Goal: Information Seeking & Learning: Learn about a topic

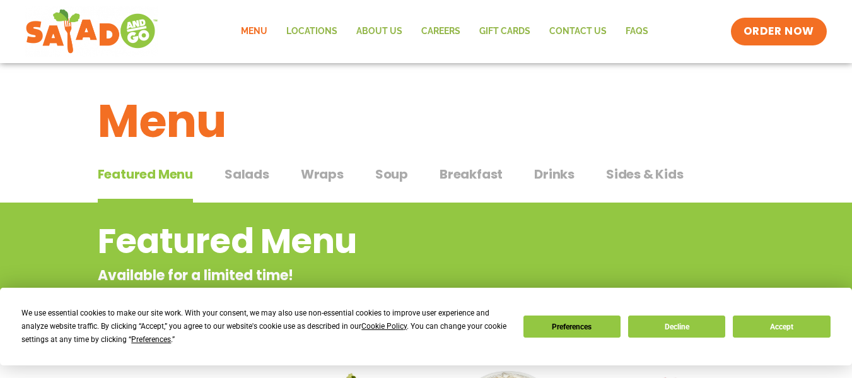
click at [469, 179] on span "Breakfast" at bounding box center [471, 174] width 63 height 19
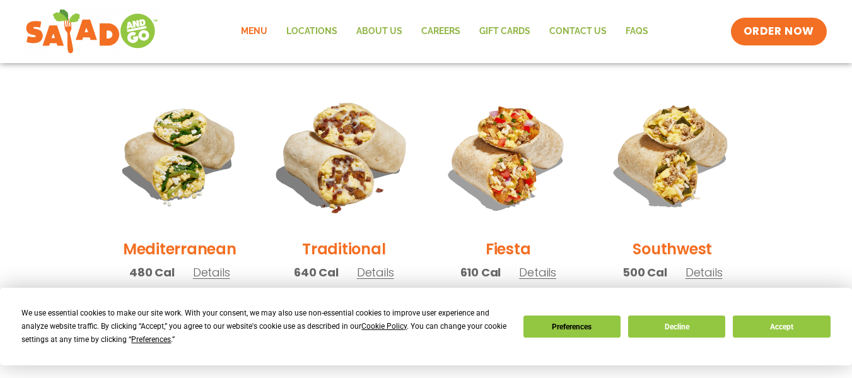
scroll to position [379, 0]
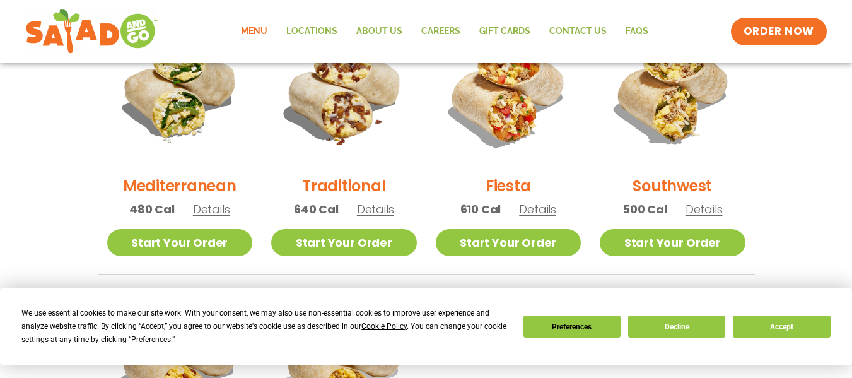
click at [538, 211] on span "Details" at bounding box center [537, 209] width 37 height 16
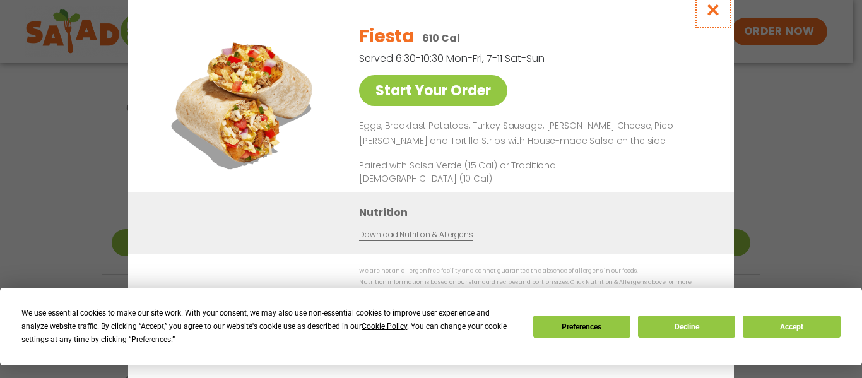
click at [714, 11] on icon "Close modal" at bounding box center [713, 9] width 16 height 13
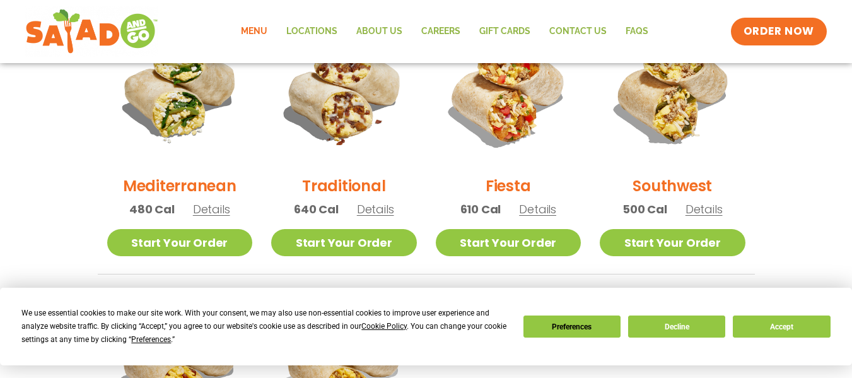
click at [368, 204] on span "Details" at bounding box center [375, 209] width 37 height 16
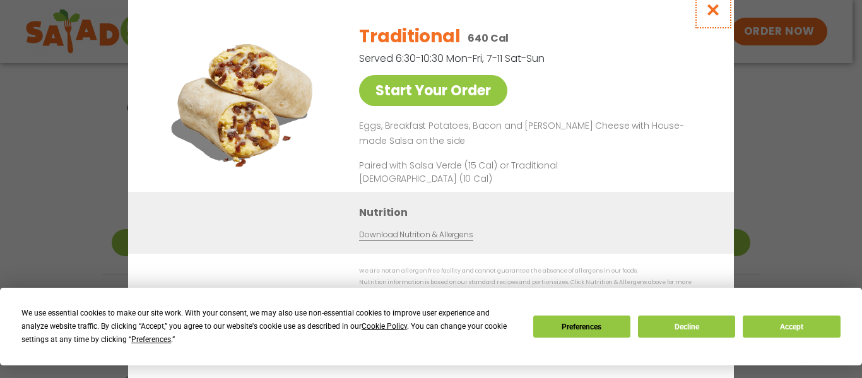
click at [711, 13] on icon "Close modal" at bounding box center [713, 9] width 16 height 13
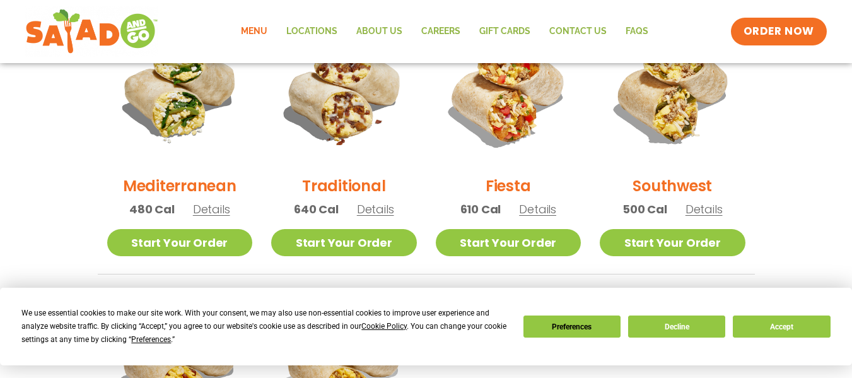
click at [212, 211] on span "Details" at bounding box center [211, 209] width 37 height 16
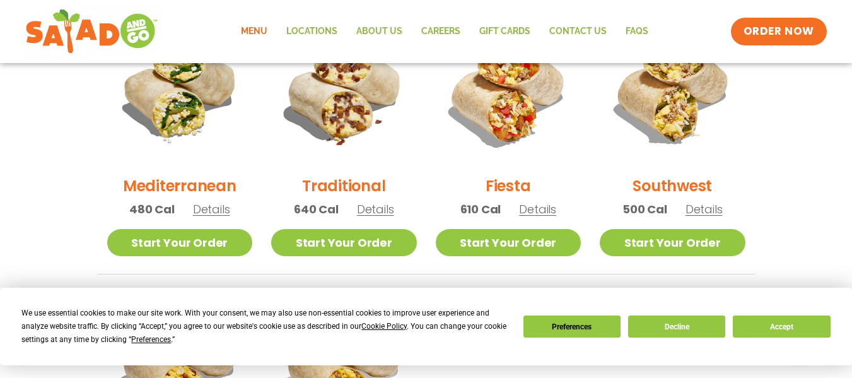
click at [701, 209] on span "Details" at bounding box center [704, 209] width 37 height 16
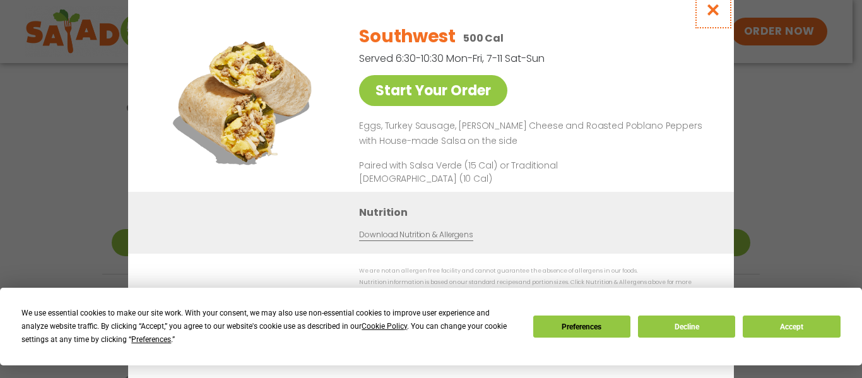
click at [709, 15] on icon "Close modal" at bounding box center [713, 9] width 16 height 13
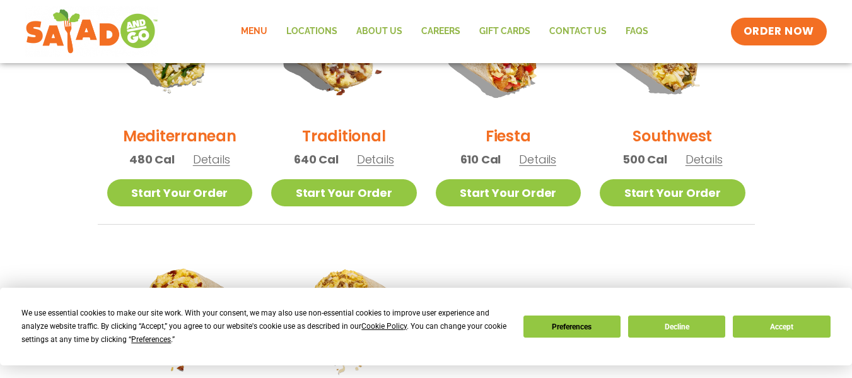
scroll to position [442, 0]
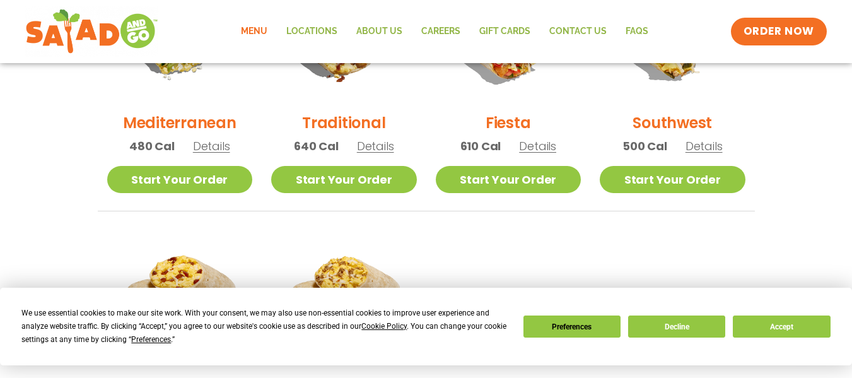
click at [541, 149] on span "Details" at bounding box center [537, 146] width 37 height 16
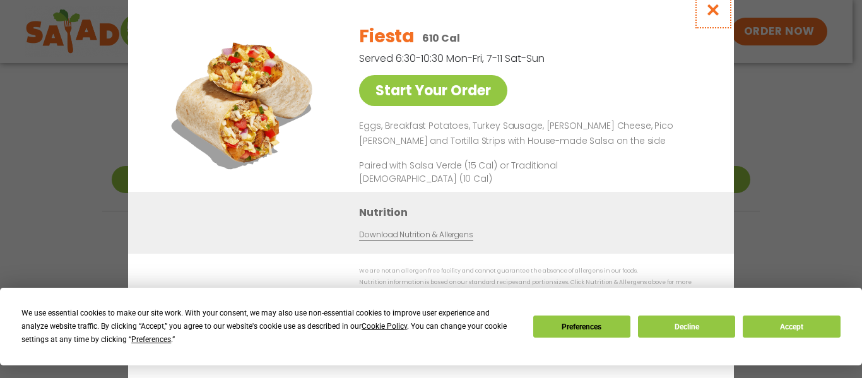
click at [715, 15] on icon "Close modal" at bounding box center [713, 9] width 16 height 13
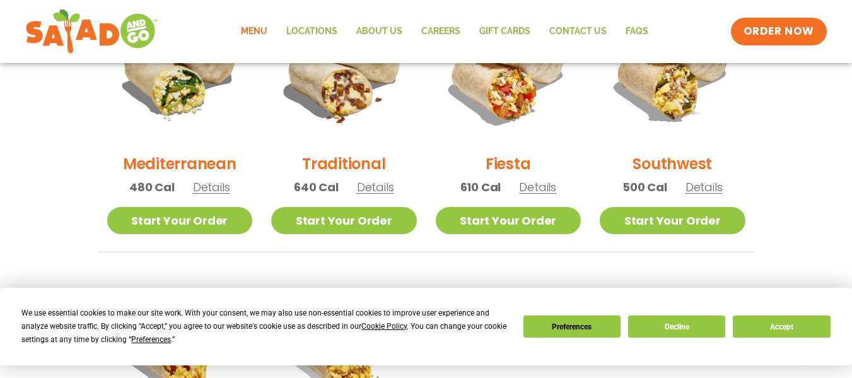
scroll to position [379, 0]
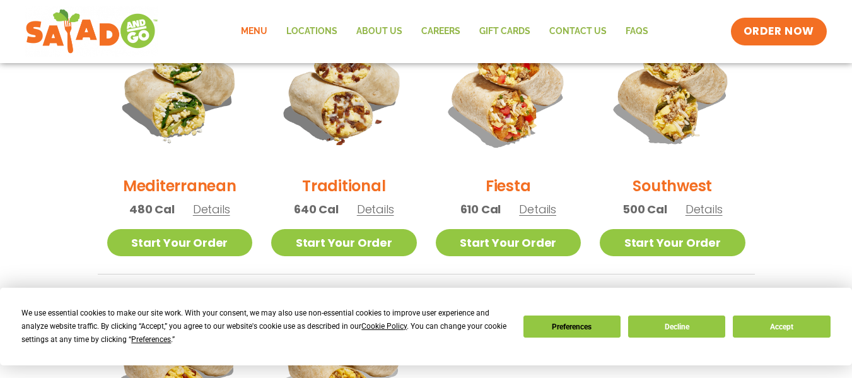
click at [709, 209] on span "Details" at bounding box center [704, 209] width 37 height 16
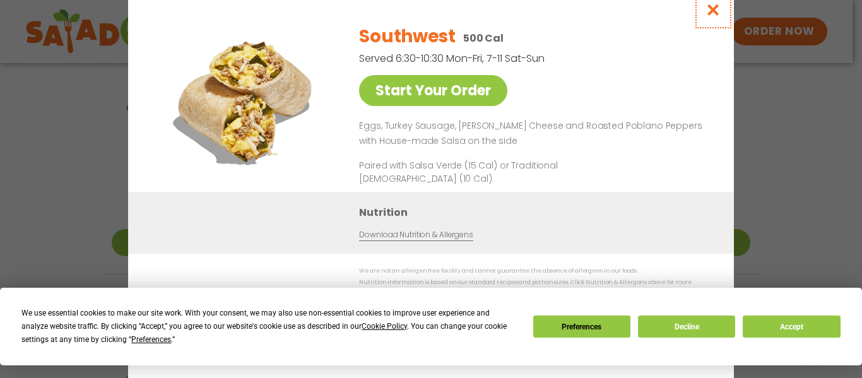
click at [712, 12] on icon "Close modal" at bounding box center [713, 9] width 16 height 13
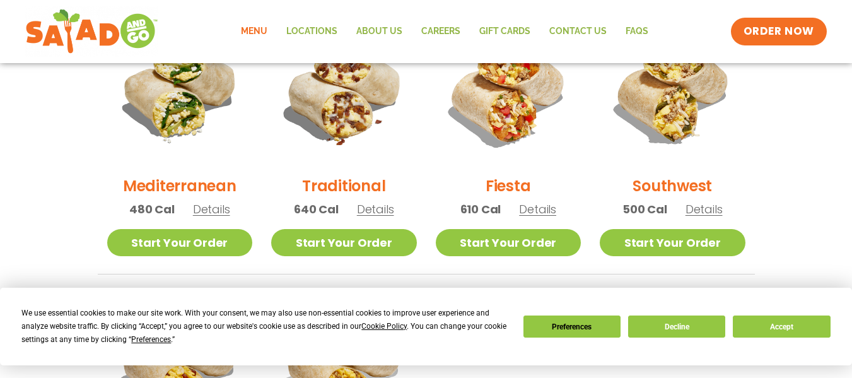
click at [215, 209] on span "Details" at bounding box center [211, 209] width 37 height 16
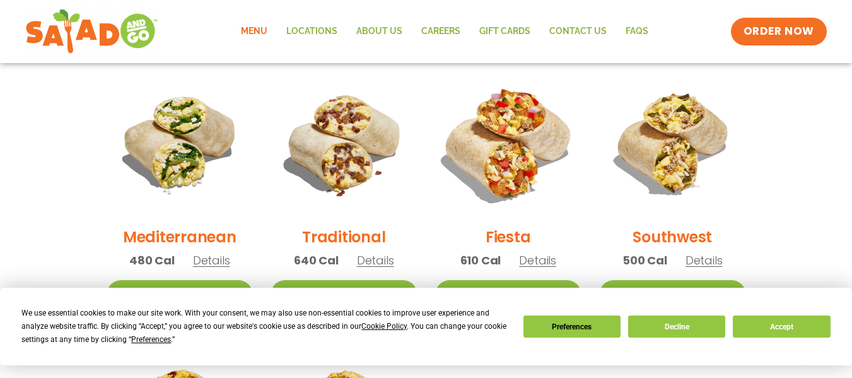
scroll to position [345, 0]
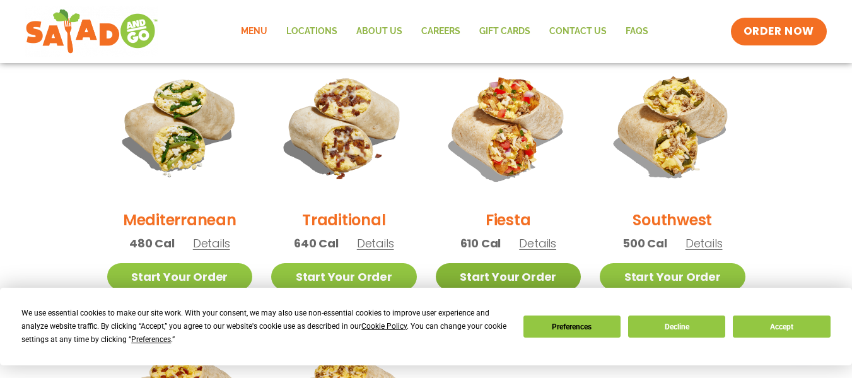
click at [512, 275] on link "Start Your Order" at bounding box center [509, 276] width 146 height 27
